Goal: Find specific page/section: Find specific page/section

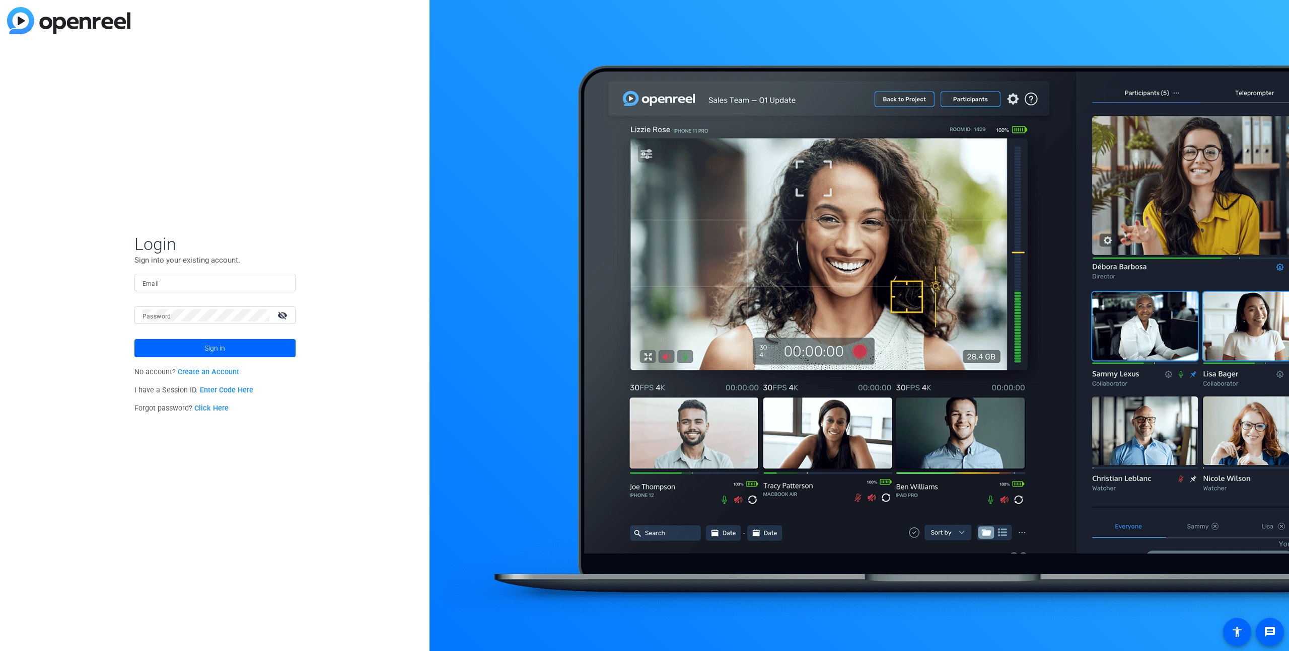
click at [150, 280] on mat-label "Email" at bounding box center [150, 283] width 17 height 7
click at [150, 280] on input "Email" at bounding box center [214, 283] width 145 height 12
type input "[PERSON_NAME][EMAIL_ADDRESS][PERSON_NAME][DOMAIN_NAME]"
click at [134, 339] on button "Sign in" at bounding box center [214, 348] width 161 height 18
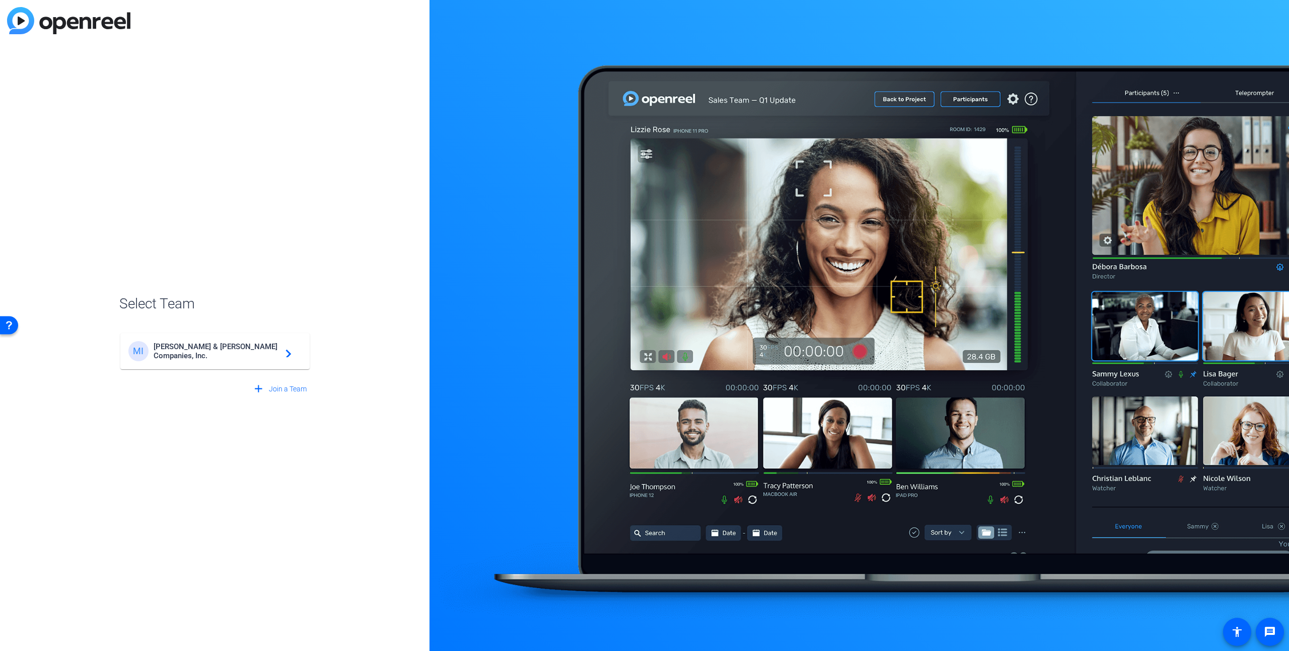
click at [219, 368] on mat-card-content "MI [PERSON_NAME] & [PERSON_NAME] Companies, Inc. navigate_next" at bounding box center [214, 351] width 189 height 36
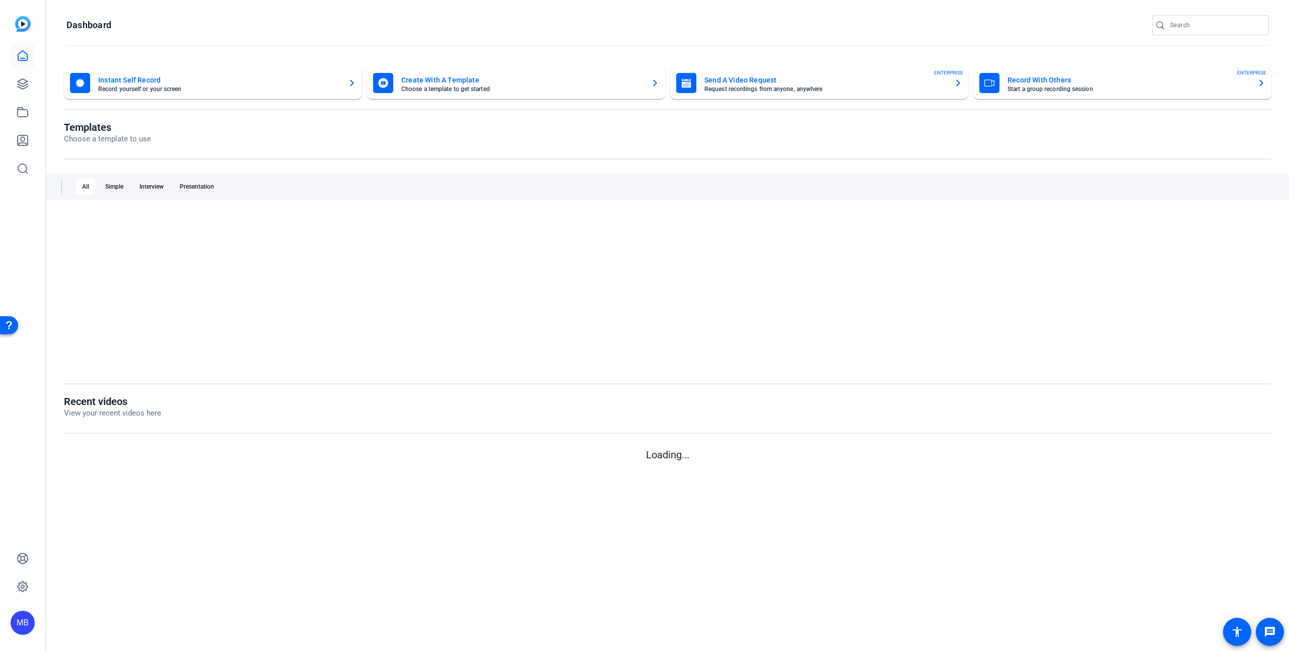
click at [221, 359] on div at bounding box center [667, 291] width 1207 height 156
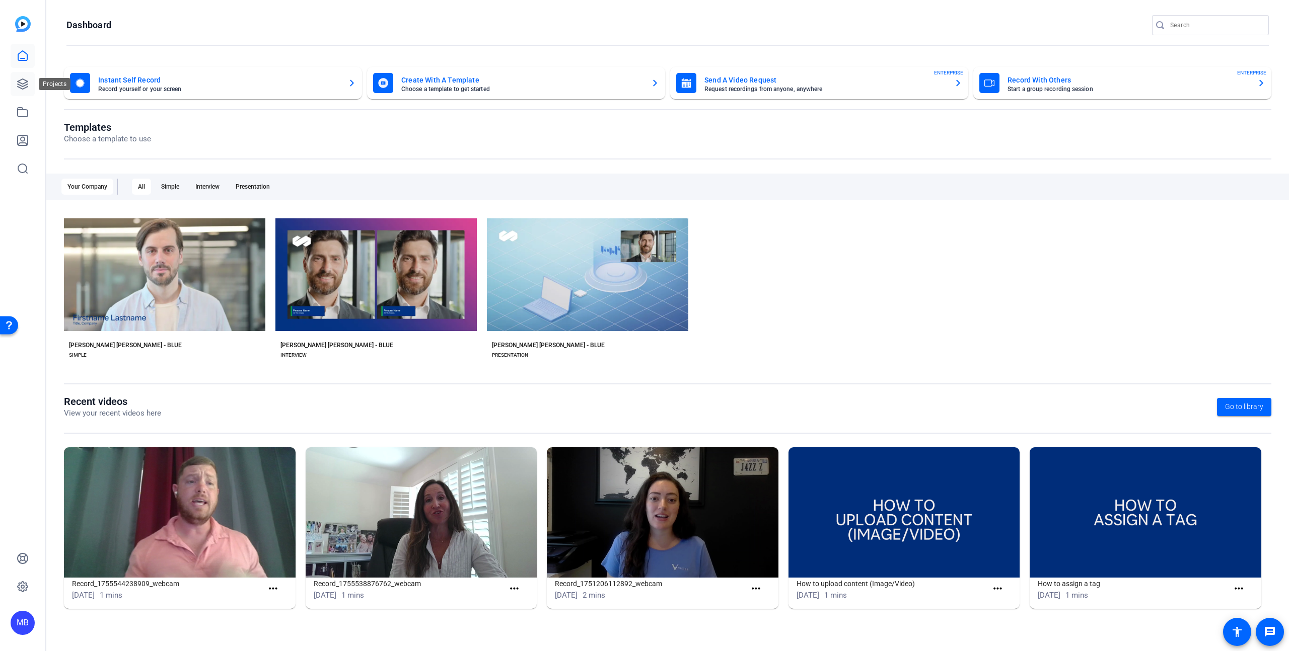
click at [23, 79] on icon at bounding box center [23, 84] width 10 height 10
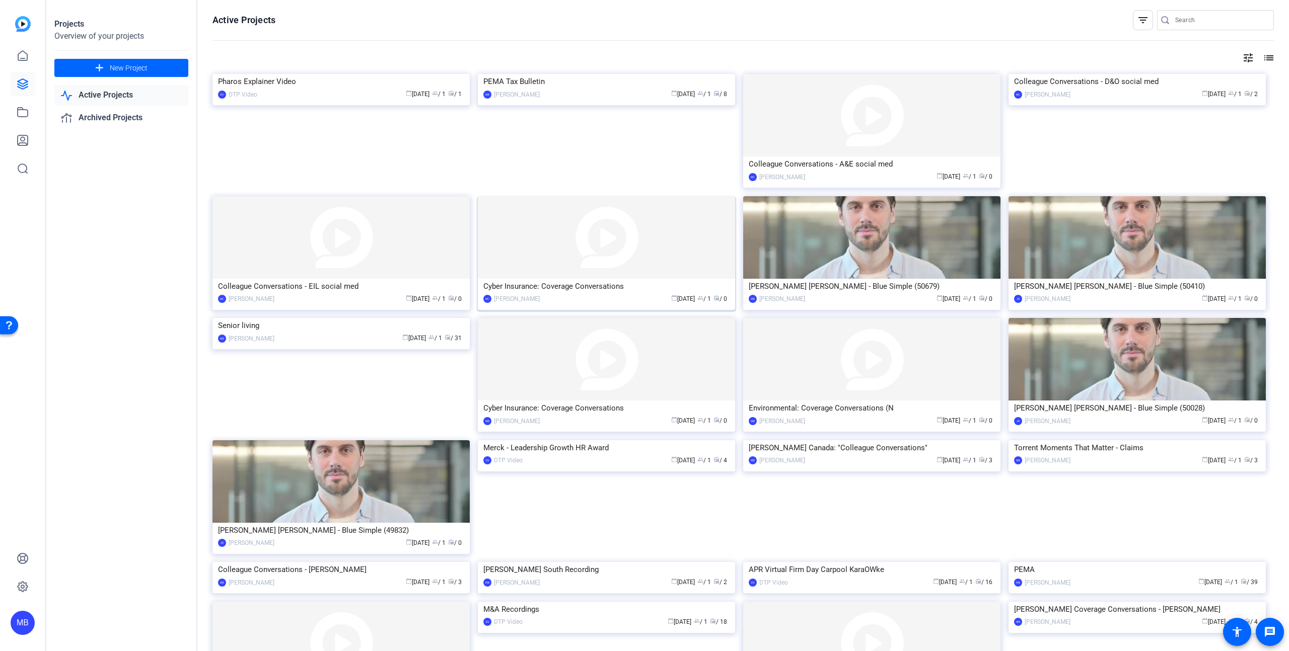
scroll to position [93, 0]
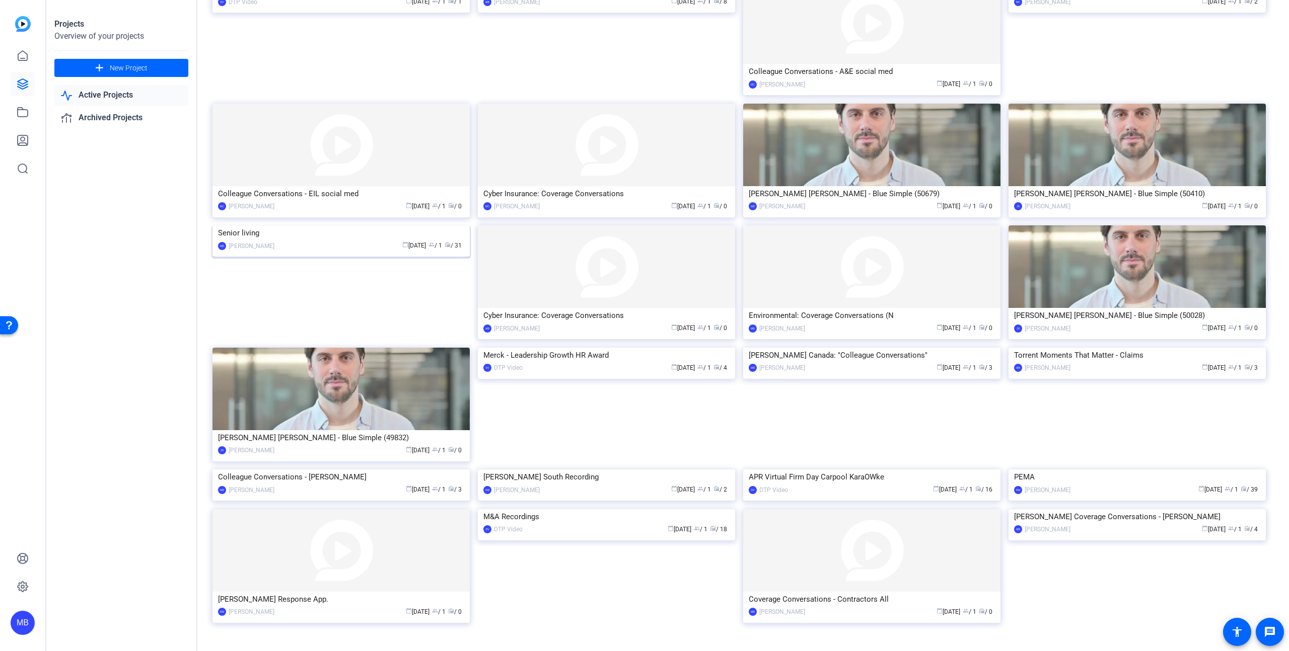
click at [365, 225] on img at bounding box center [340, 225] width 257 height 0
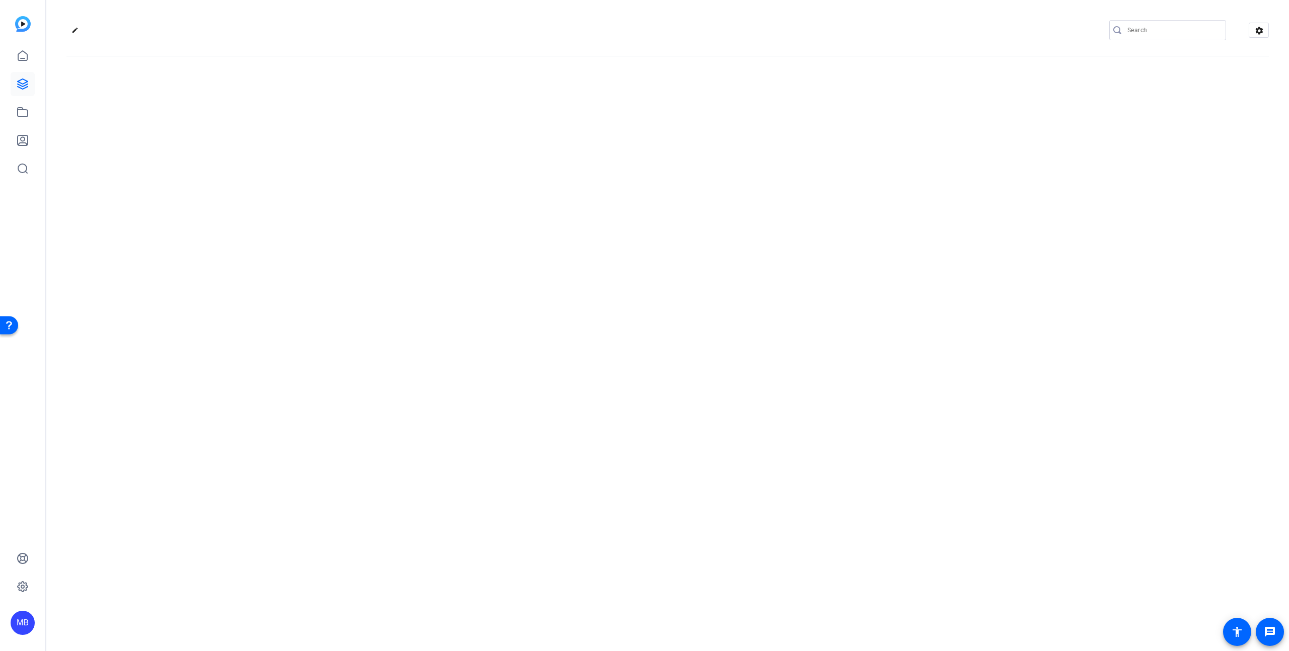
click at [365, 264] on div "edit settings" at bounding box center [667, 325] width 1242 height 651
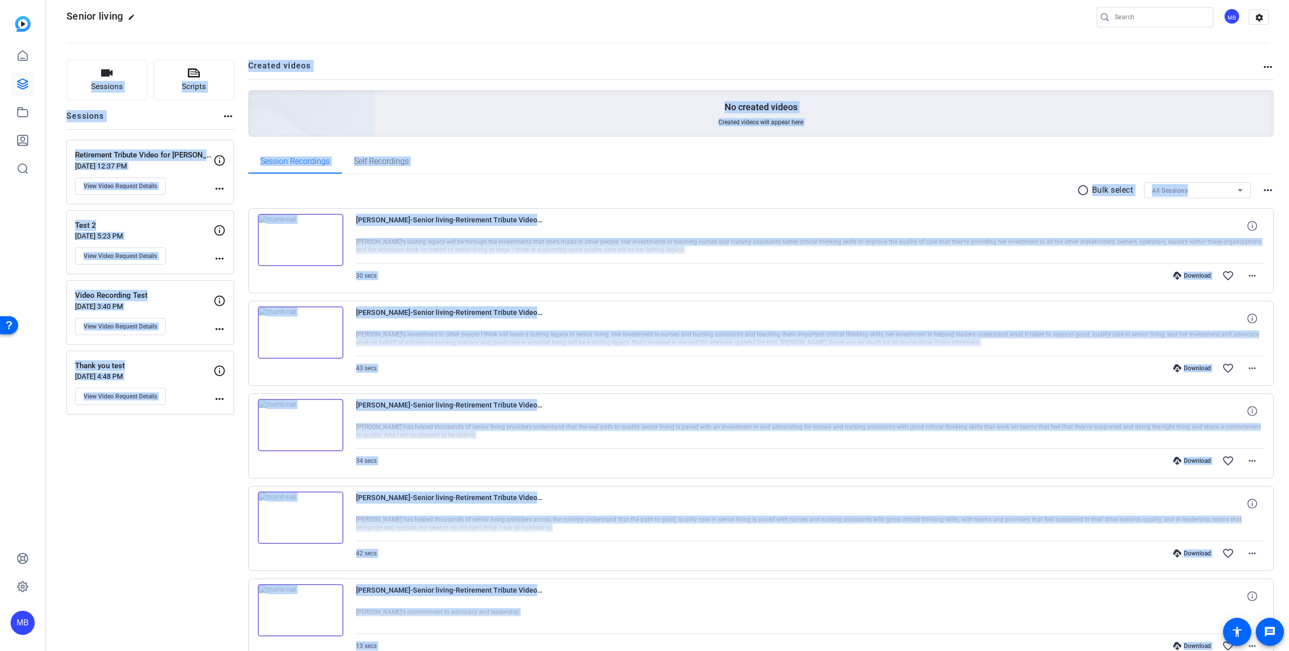
click at [590, 277] on div "30 secs Download favorite_border more_horiz" at bounding box center [810, 276] width 909 height 24
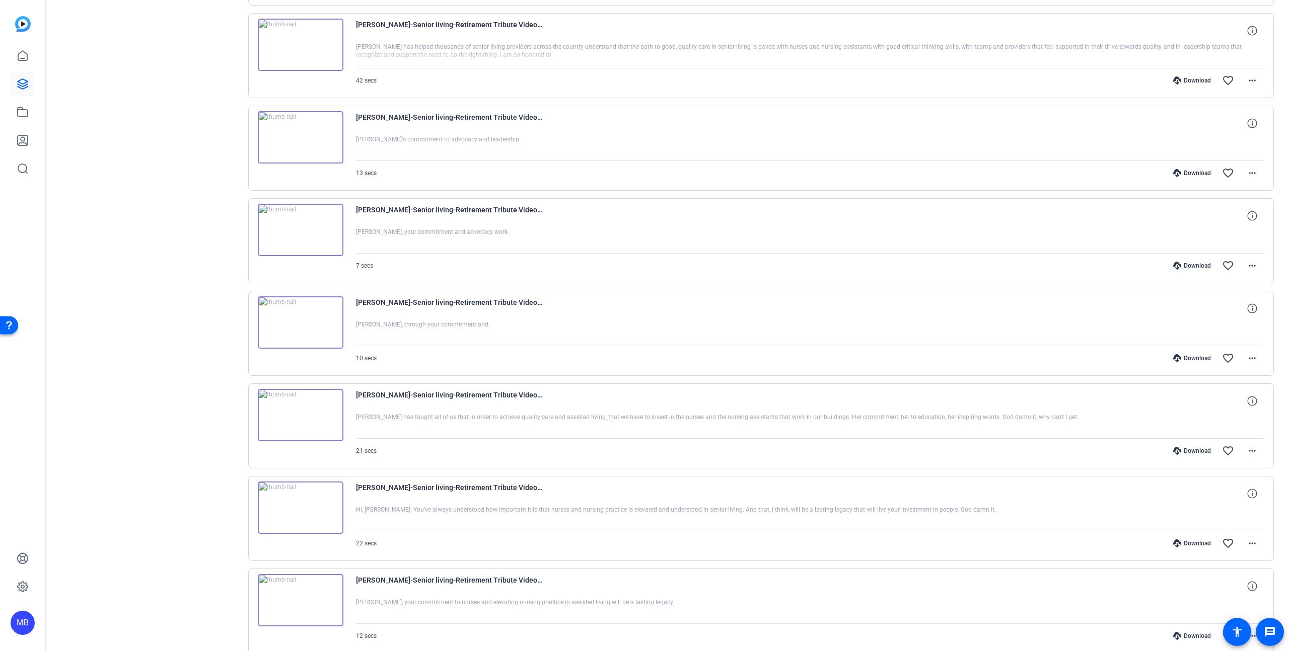
scroll to position [552, 0]
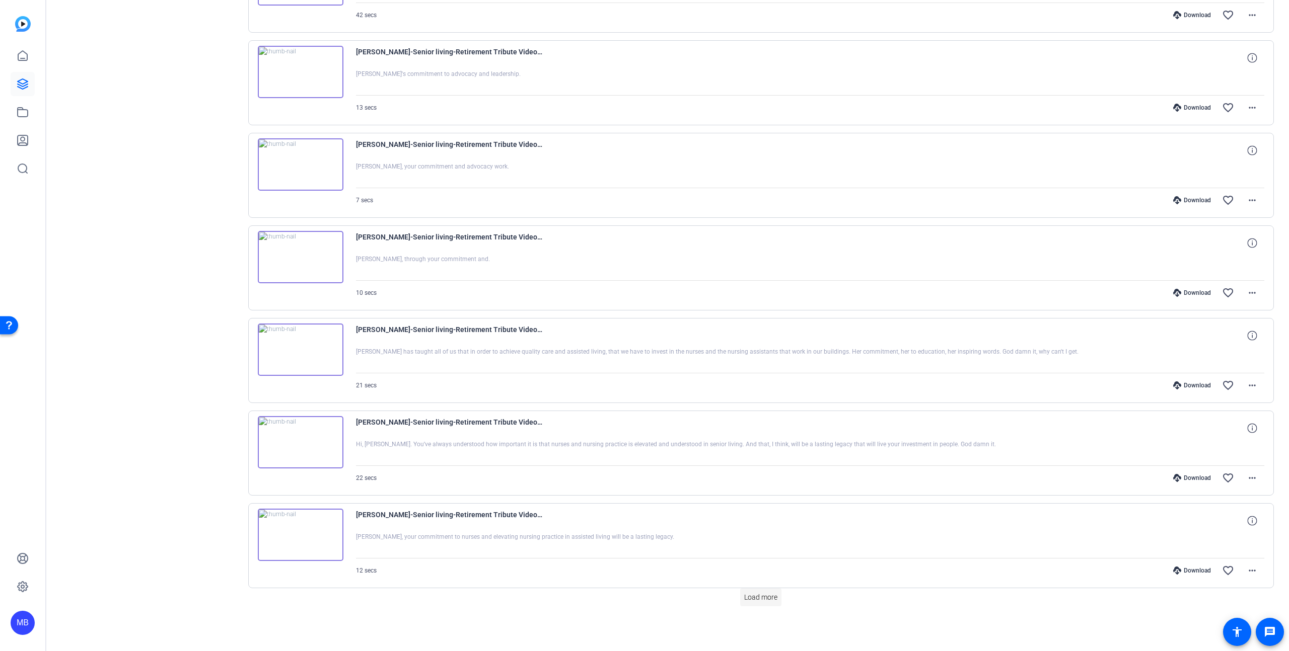
click at [756, 600] on span "Load more" at bounding box center [760, 597] width 33 height 11
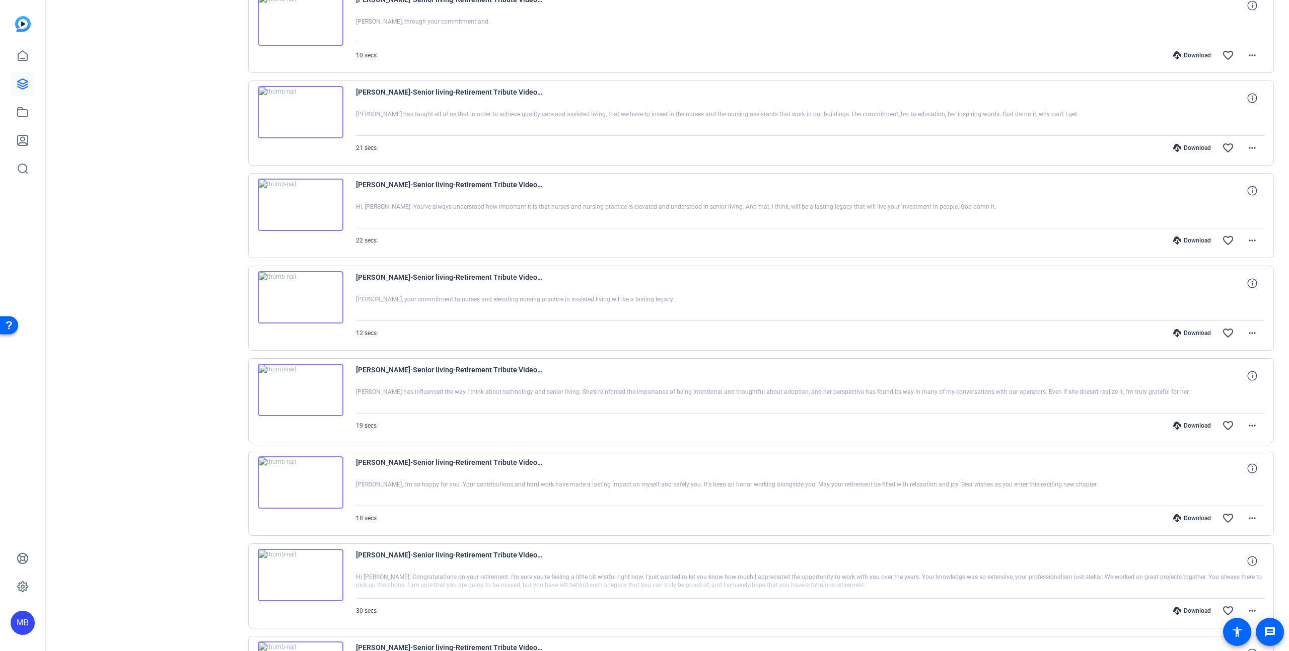
scroll to position [796, 0]
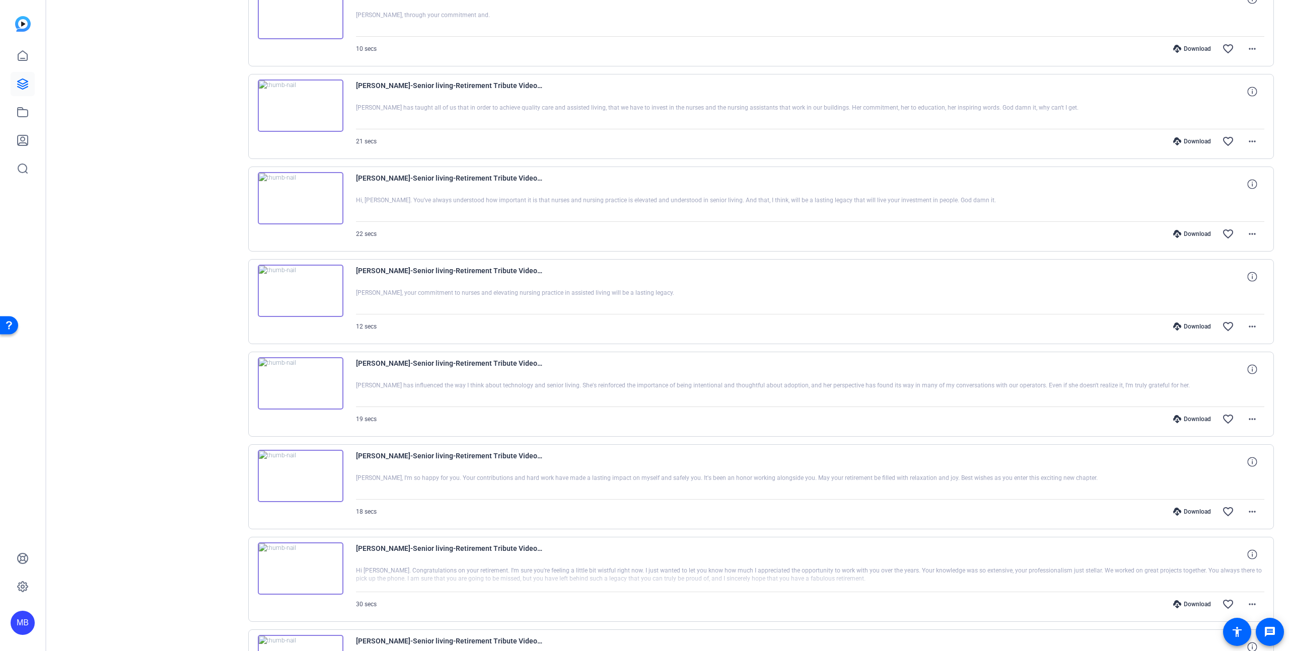
click at [1021, 111] on div at bounding box center [810, 116] width 909 height 25
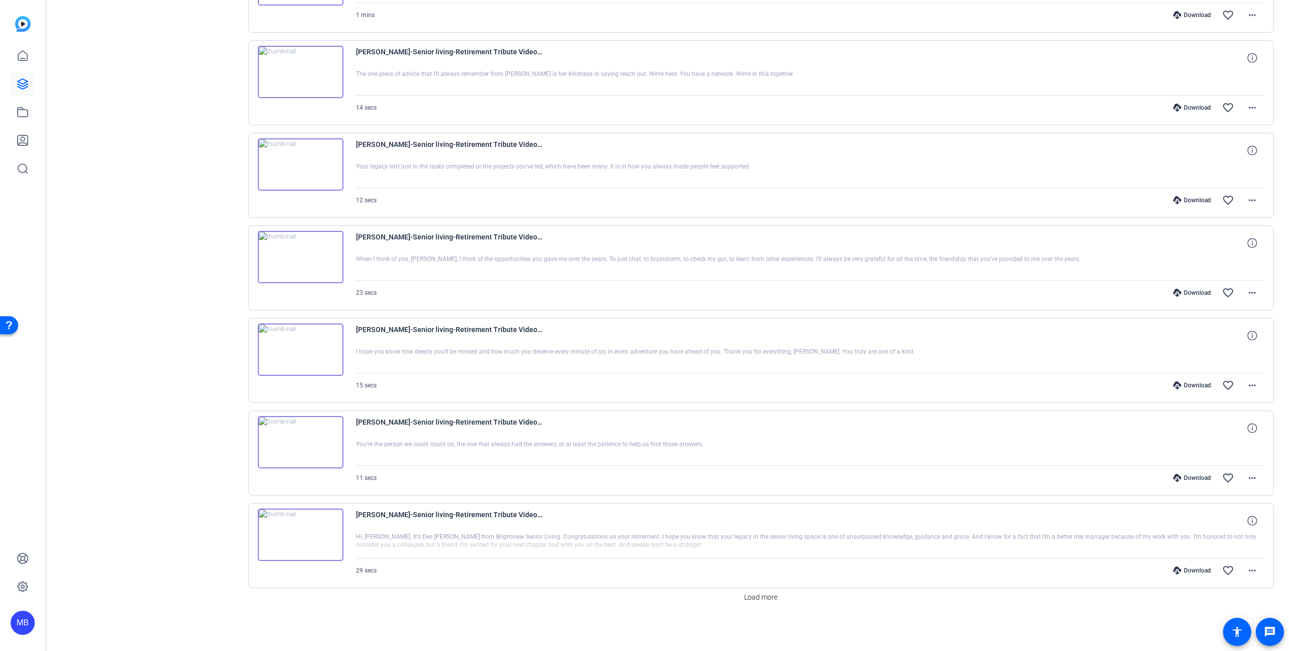
scroll to position [1472, 0]
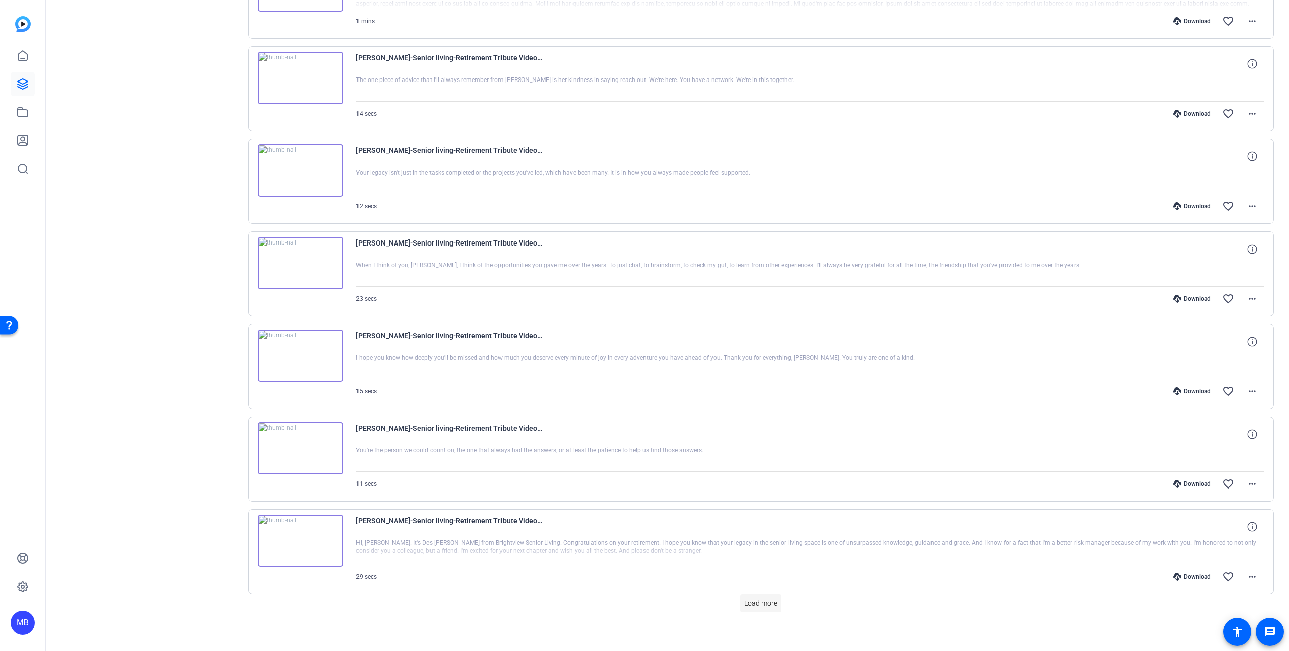
click at [763, 599] on span "Load more" at bounding box center [760, 603] width 33 height 11
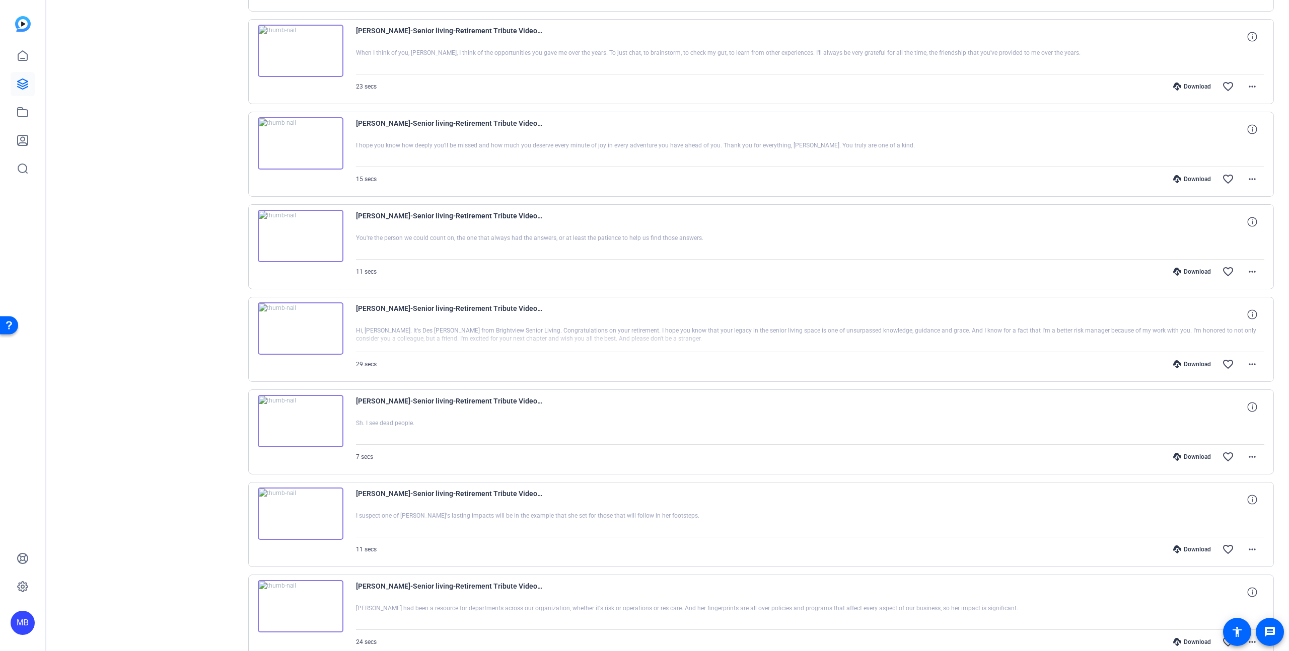
scroll to position [1698, 0]
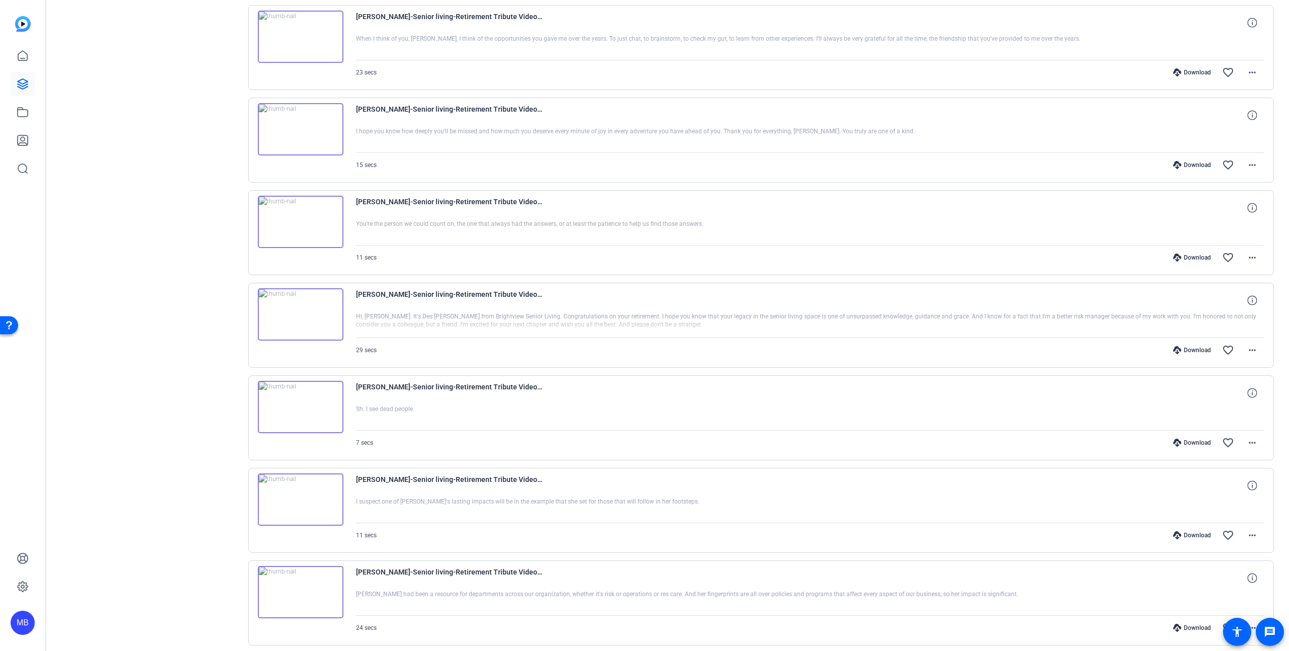
drag, startPoint x: 405, startPoint y: 409, endPoint x: 366, endPoint y: 408, distance: 39.3
click at [366, 408] on div at bounding box center [810, 417] width 909 height 25
drag, startPoint x: 354, startPoint y: 410, endPoint x: 464, endPoint y: 418, distance: 110.5
click at [464, 418] on div "[PERSON_NAME]-Senior living-Retirement Tribute Video for [PERSON_NAME]-17573506…" at bounding box center [761, 417] width 1026 height 85
click at [464, 418] on div at bounding box center [810, 417] width 909 height 25
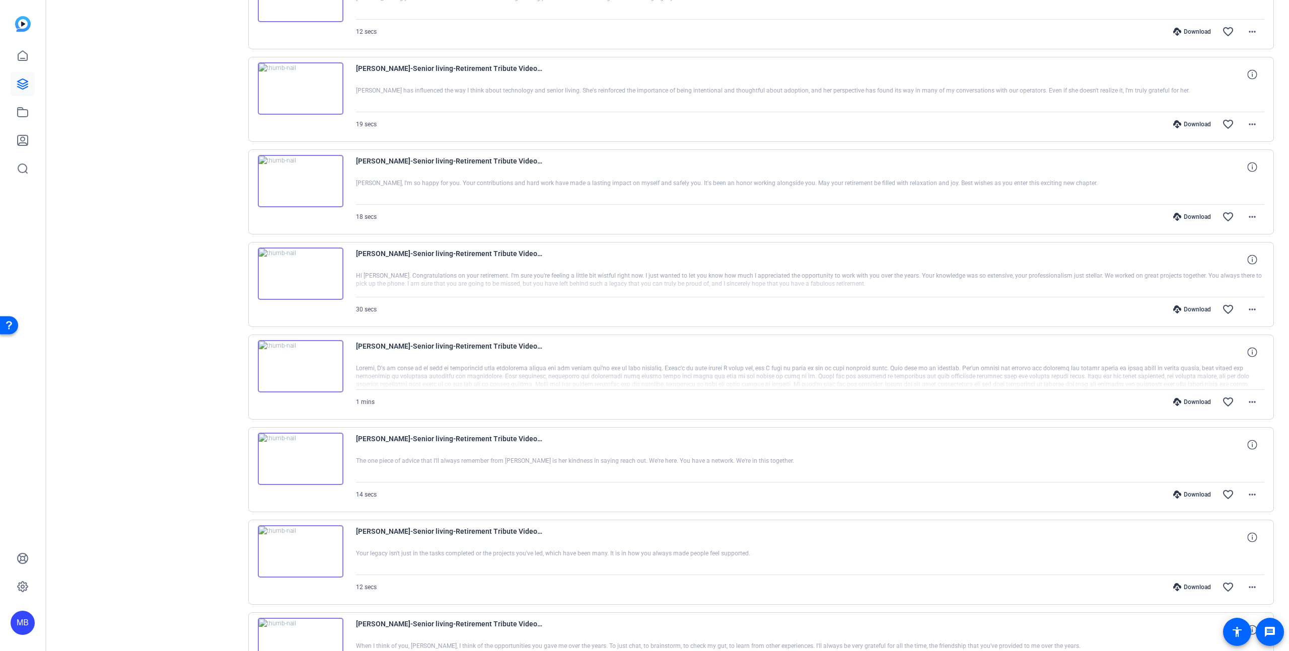
scroll to position [0, 0]
